Goal: Task Accomplishment & Management: Manage account settings

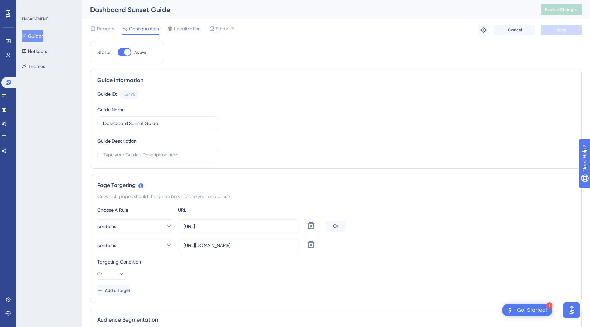
click at [162, 7] on div "Dashboard Sunset Guide" at bounding box center [307, 10] width 434 height 10
click at [328, 178] on div "Page Targeting On which pages should the guide be visible to your end users? Ch…" at bounding box center [336, 238] width 492 height 129
click at [321, 184] on div "Page Targeting" at bounding box center [336, 185] width 478 height 8
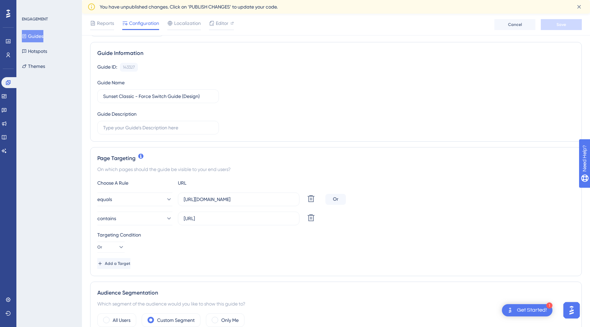
scroll to position [59, 0]
